Goal: Information Seeking & Learning: Learn about a topic

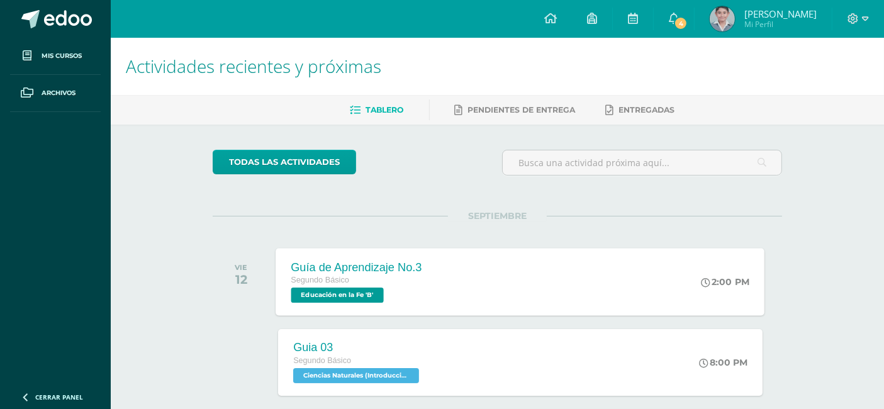
click at [613, 262] on div "Guía de Aprendizaje No.3 Segundo Básico Educación en la Fe 'B' 2:00 PM Guía de …" at bounding box center [520, 281] width 489 height 67
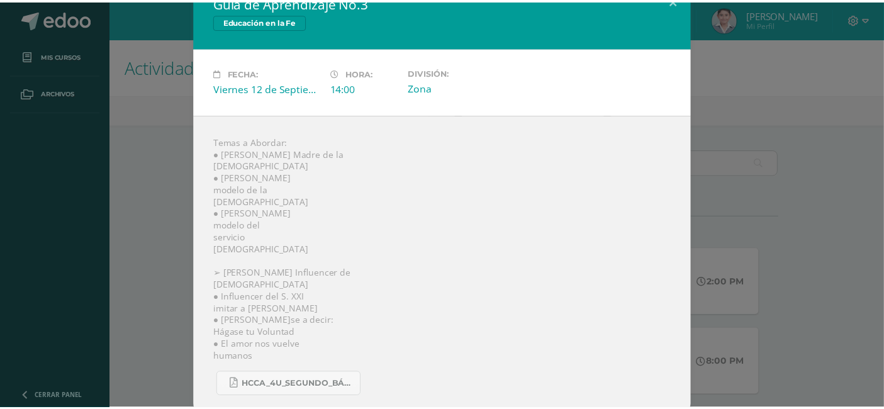
scroll to position [33, 0]
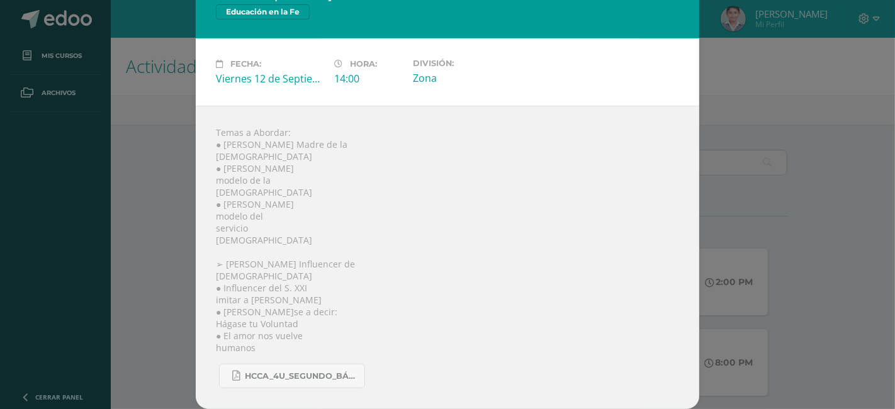
click at [724, 132] on div "Guía de Aprendizaje No.3 Educación en la Fe Fecha: [DATE] Hora: 14:00 División:" at bounding box center [447, 189] width 885 height 440
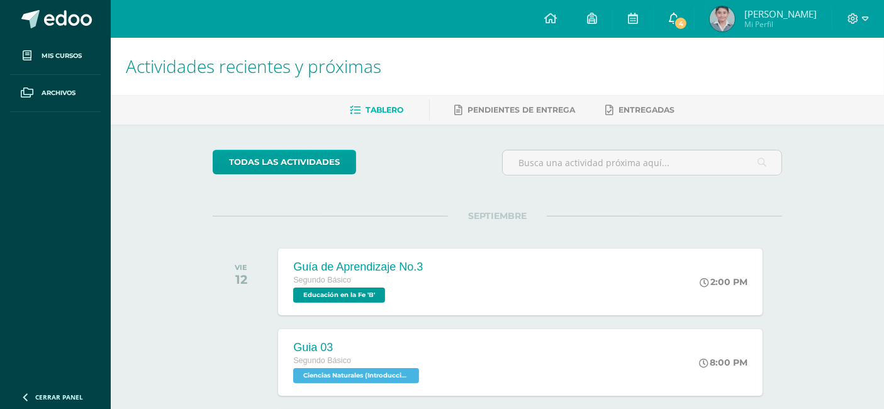
click at [691, 7] on link "4" at bounding box center [674, 19] width 40 height 38
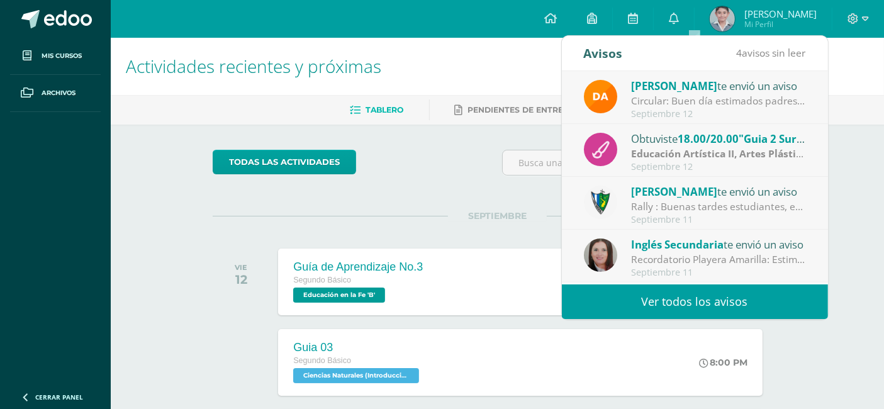
scroll to position [209, 0]
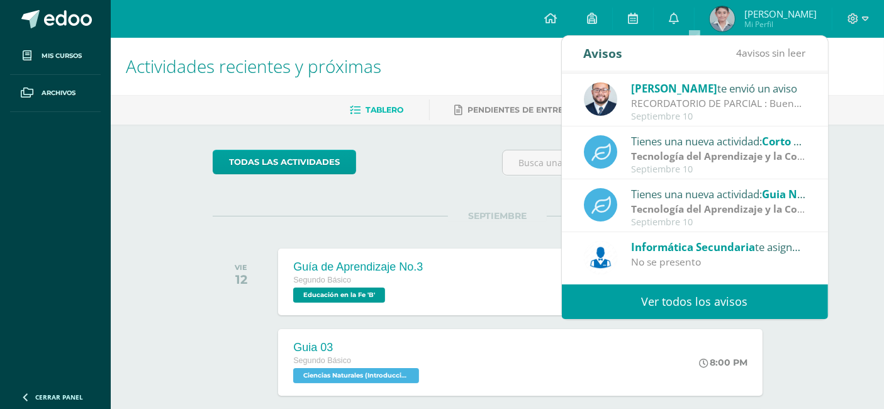
click at [649, 304] on link "Ver todos los avisos" at bounding box center [695, 301] width 266 height 35
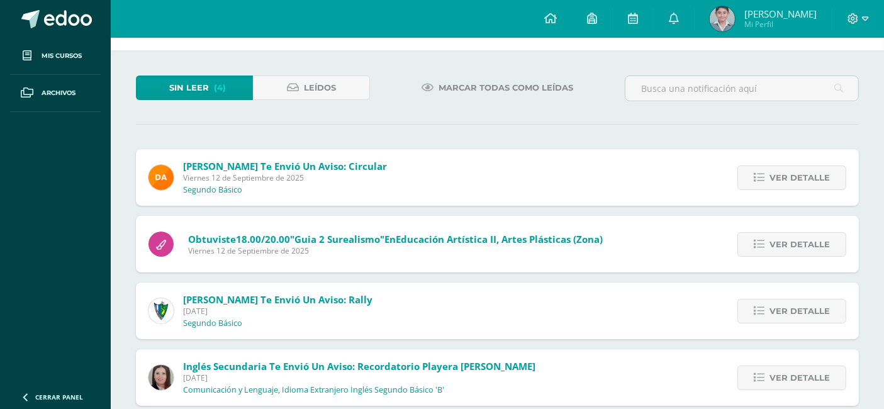
scroll to position [66, 0]
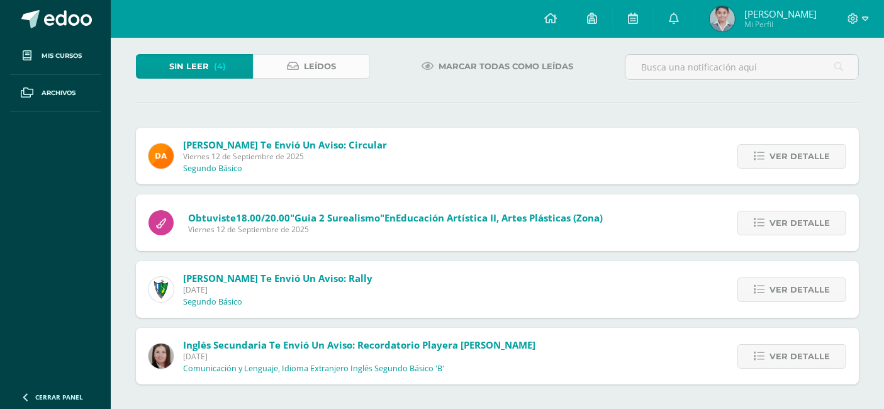
click at [349, 58] on link "Leídos" at bounding box center [311, 66] width 117 height 25
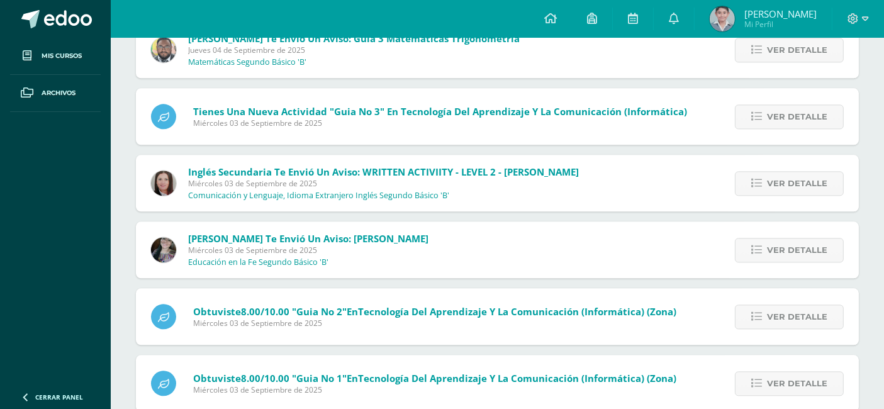
scroll to position [2909, 0]
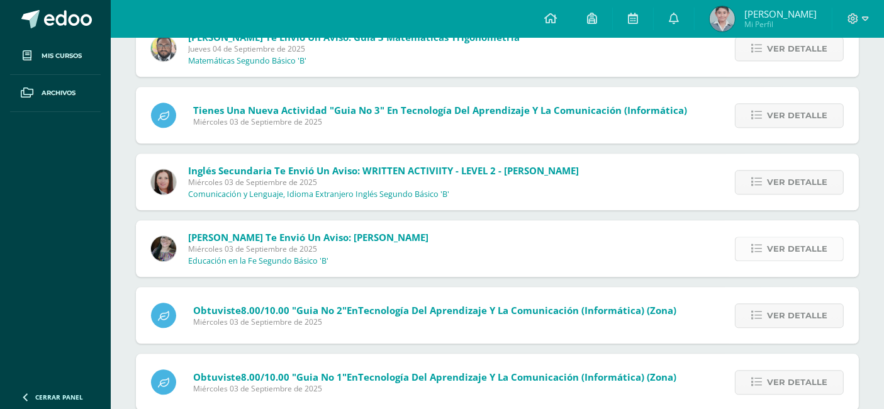
click at [811, 245] on span "Ver detalle" at bounding box center [797, 248] width 60 height 23
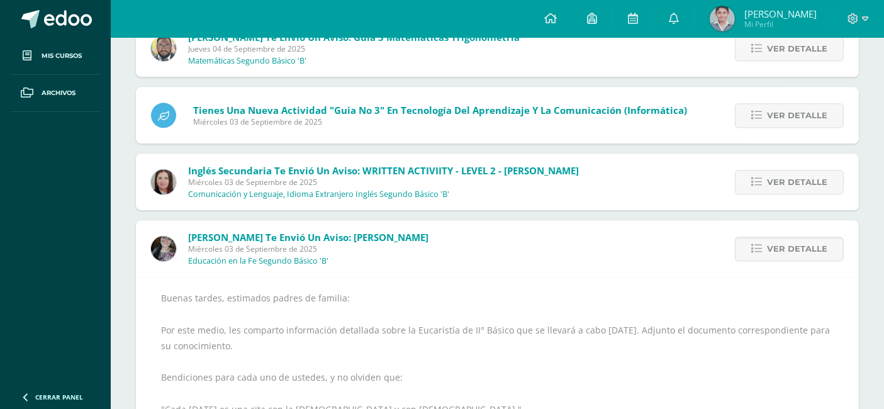
click at [171, 254] on img at bounding box center [163, 248] width 25 height 25
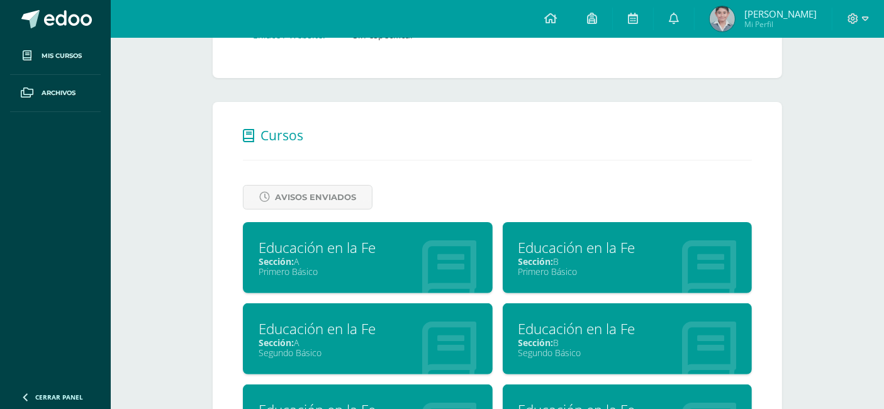
scroll to position [154, 0]
